Goal: Task Accomplishment & Management: Use online tool/utility

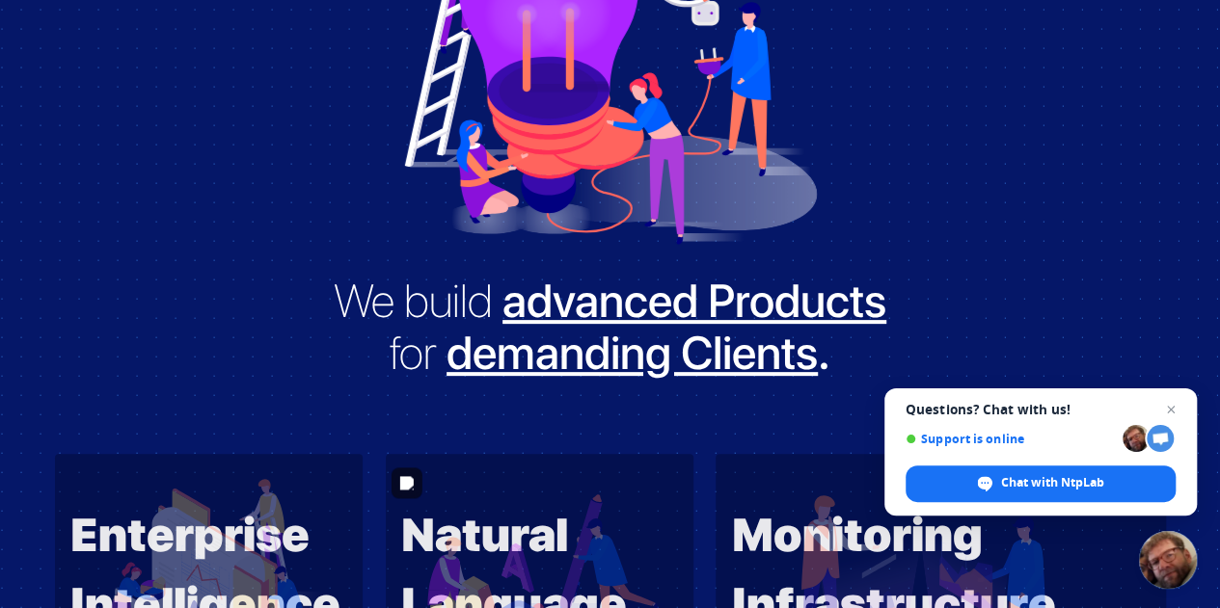
scroll to position [202, 0]
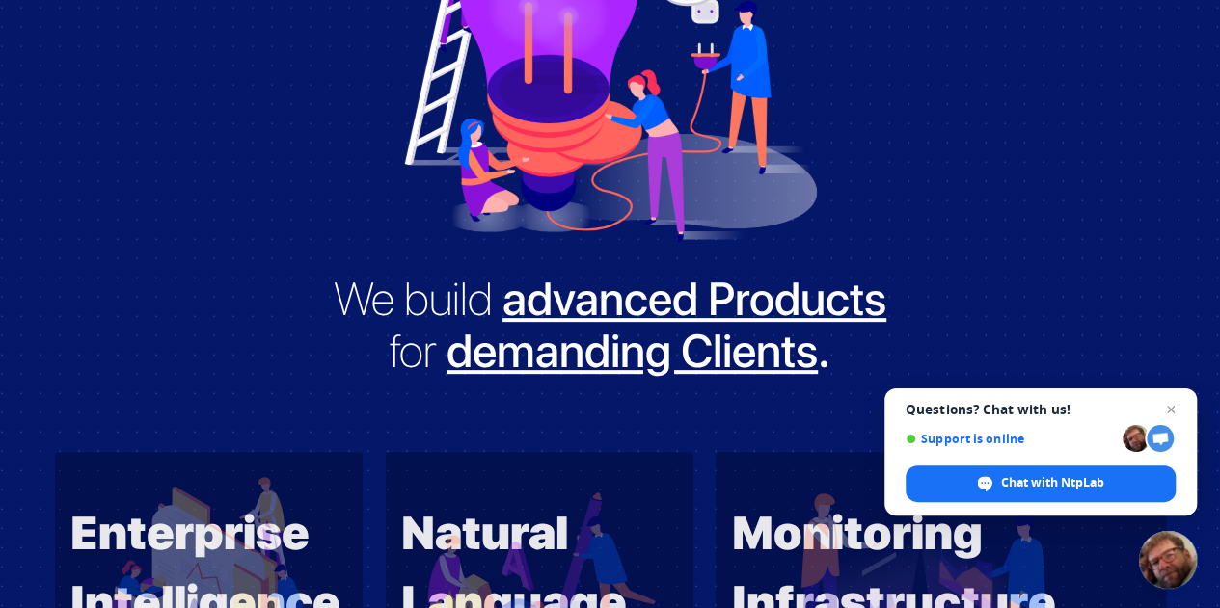
click at [679, 329] on span "demanding Clients" at bounding box center [631, 351] width 371 height 56
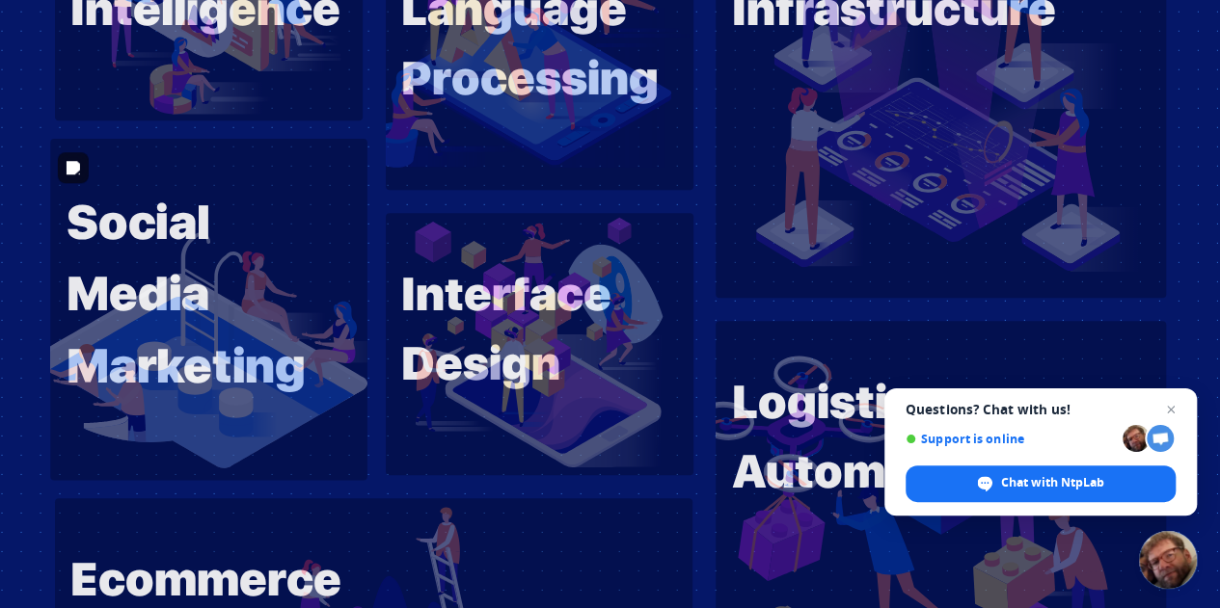
scroll to position [798, 0]
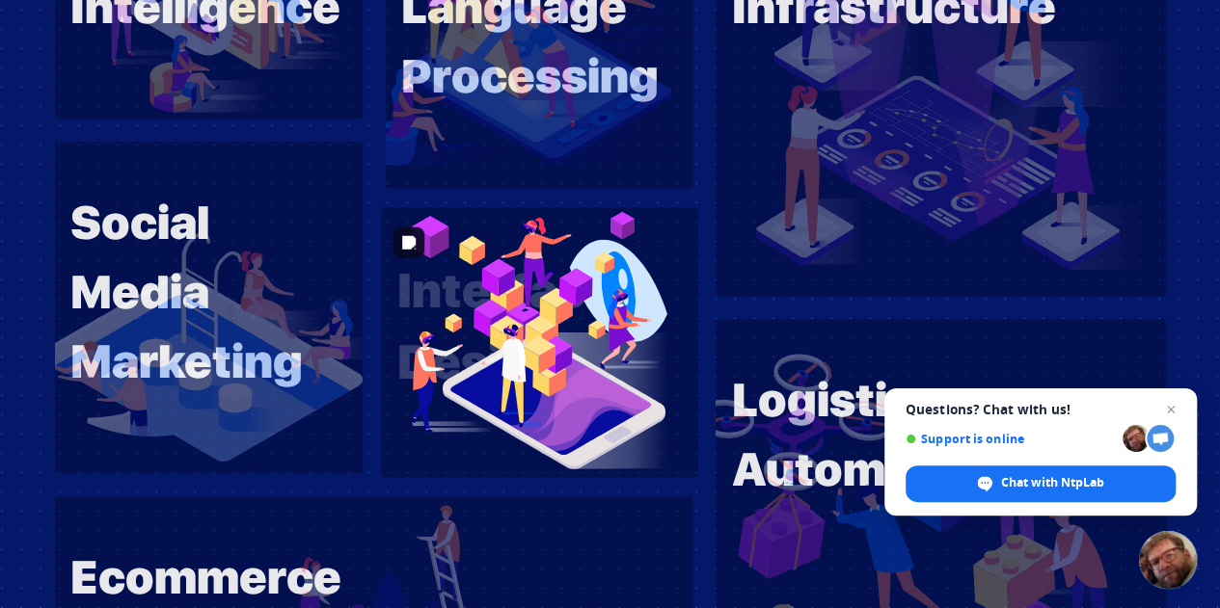
click at [472, 344] on img at bounding box center [539, 342] width 317 height 270
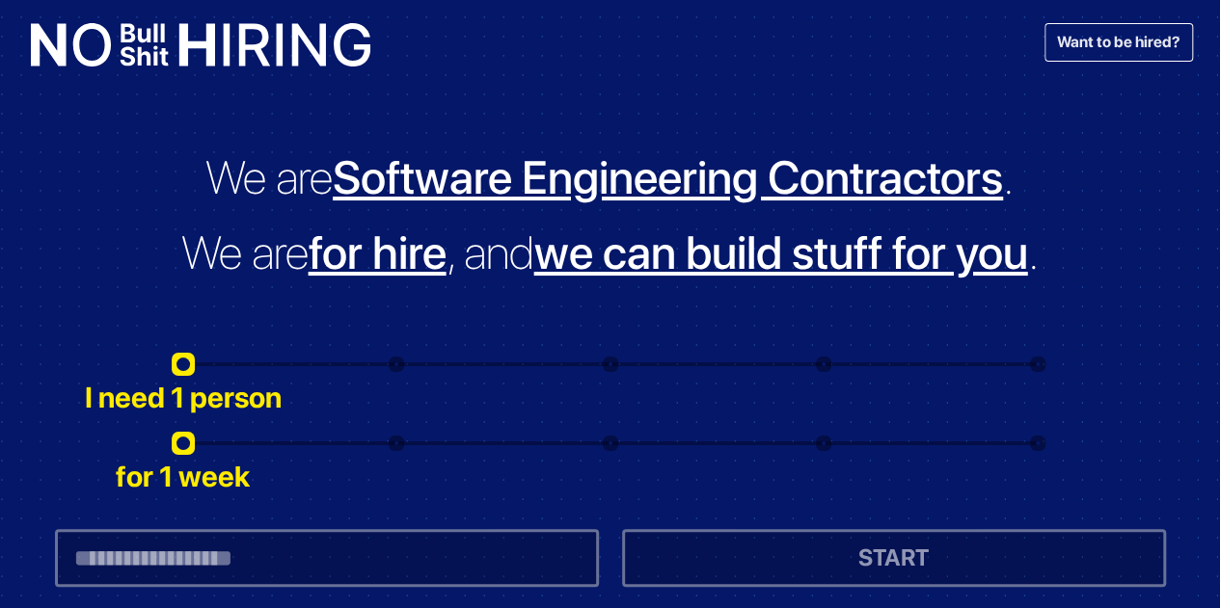
scroll to position [24, 0]
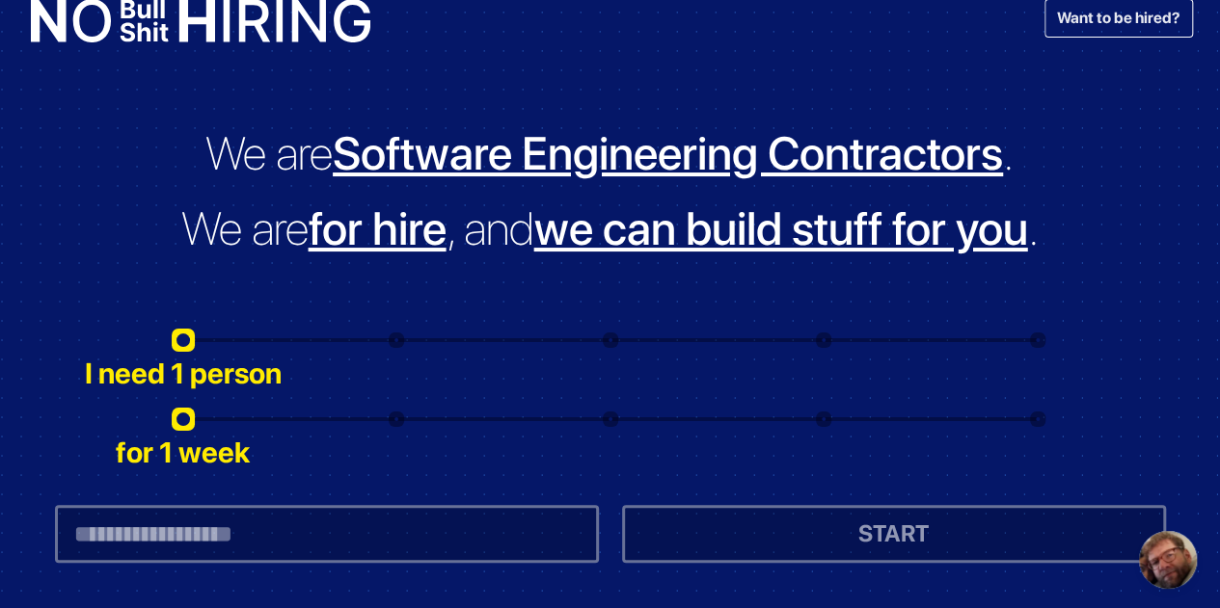
click at [424, 425] on div "for 1 week 2 3 4 5" at bounding box center [610, 419] width 868 height 17
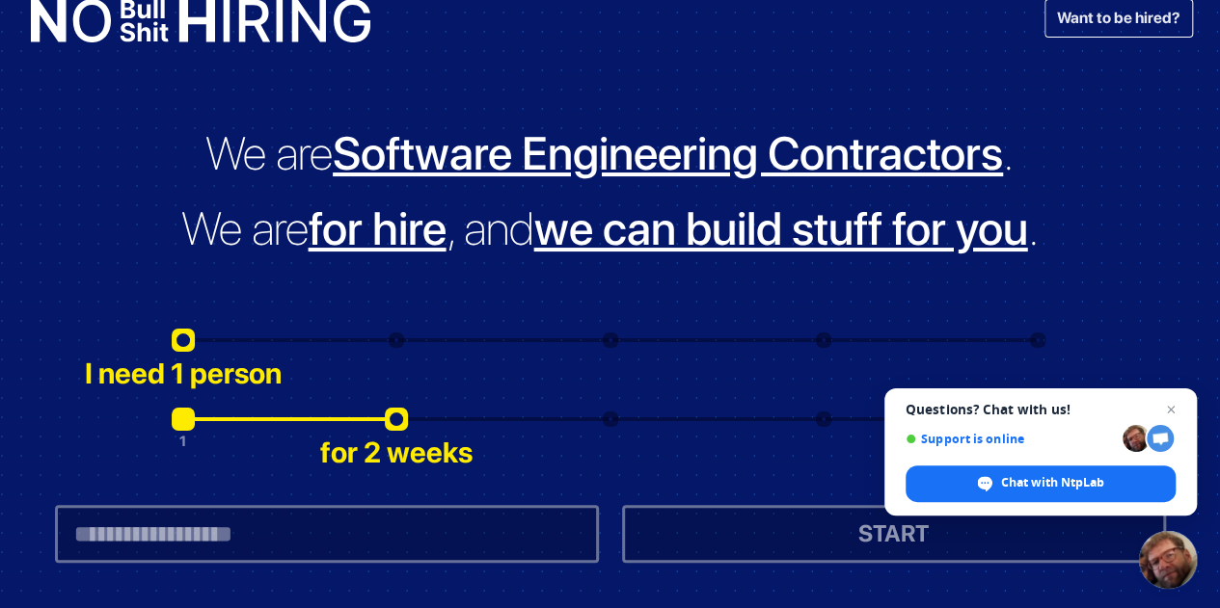
click at [209, 414] on div "1 for 2 weeks 3 4 5" at bounding box center [610, 419] width 868 height 17
